Goal: Transaction & Acquisition: Download file/media

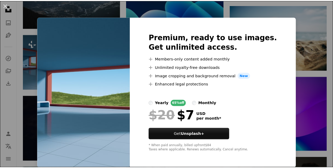
scroll to position [1, 0]
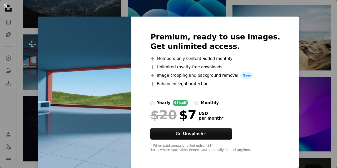
click at [6, 4] on button "An X shape" at bounding box center [5, 5] width 6 height 6
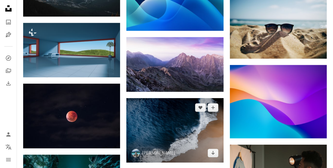
click at [157, 128] on img at bounding box center [174, 130] width 97 height 65
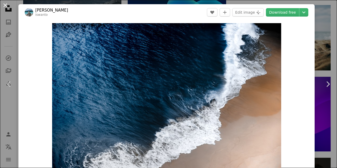
click at [4, 5] on button "An X shape" at bounding box center [5, 5] width 6 height 6
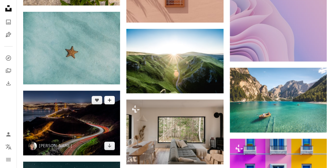
scroll to position [1818, 0]
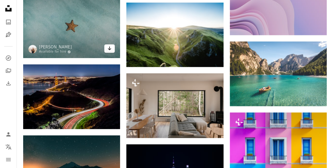
click at [110, 47] on icon "Download" at bounding box center [109, 49] width 3 height 4
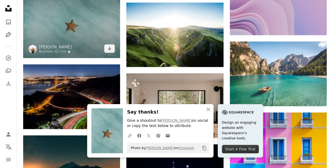
scroll to position [1871, 0]
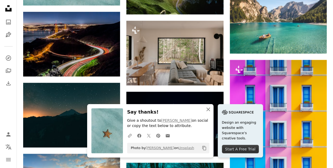
click at [208, 109] on icon "An X shape" at bounding box center [208, 109] width 6 height 6
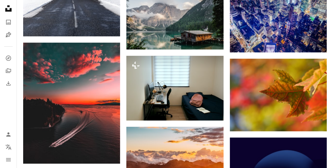
scroll to position [3293, 0]
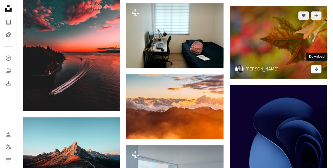
click at [317, 67] on icon "Arrow pointing down" at bounding box center [316, 69] width 4 height 6
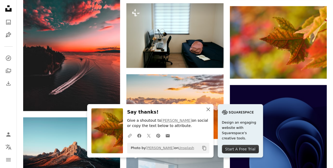
click at [206, 109] on icon "An X shape" at bounding box center [208, 109] width 6 height 6
